Goal: Task Accomplishment & Management: Use online tool/utility

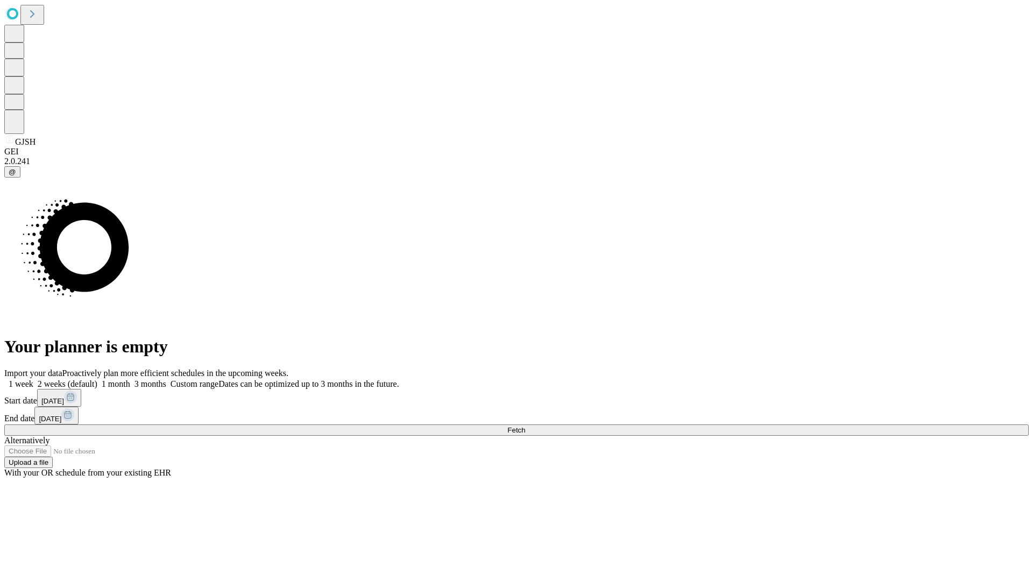
click at [525, 426] on span "Fetch" at bounding box center [516, 430] width 18 height 8
